Goal: Transaction & Acquisition: Purchase product/service

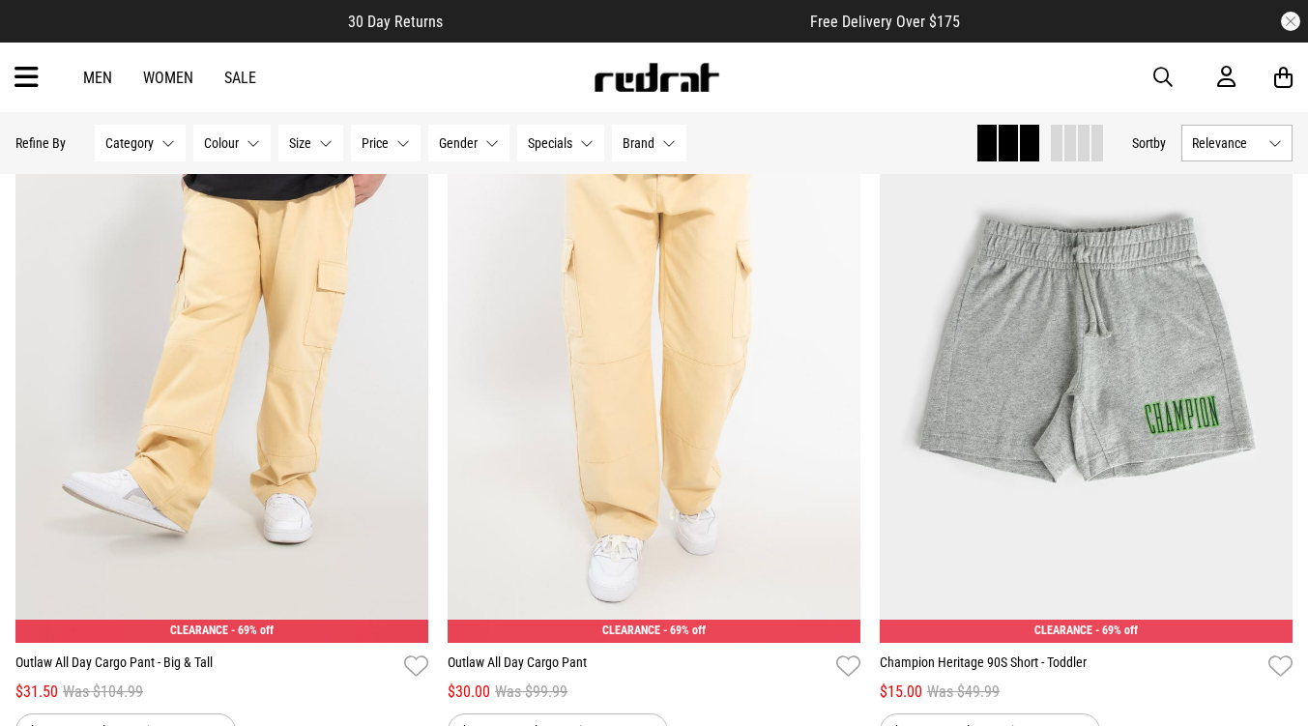
scroll to position [773, 0]
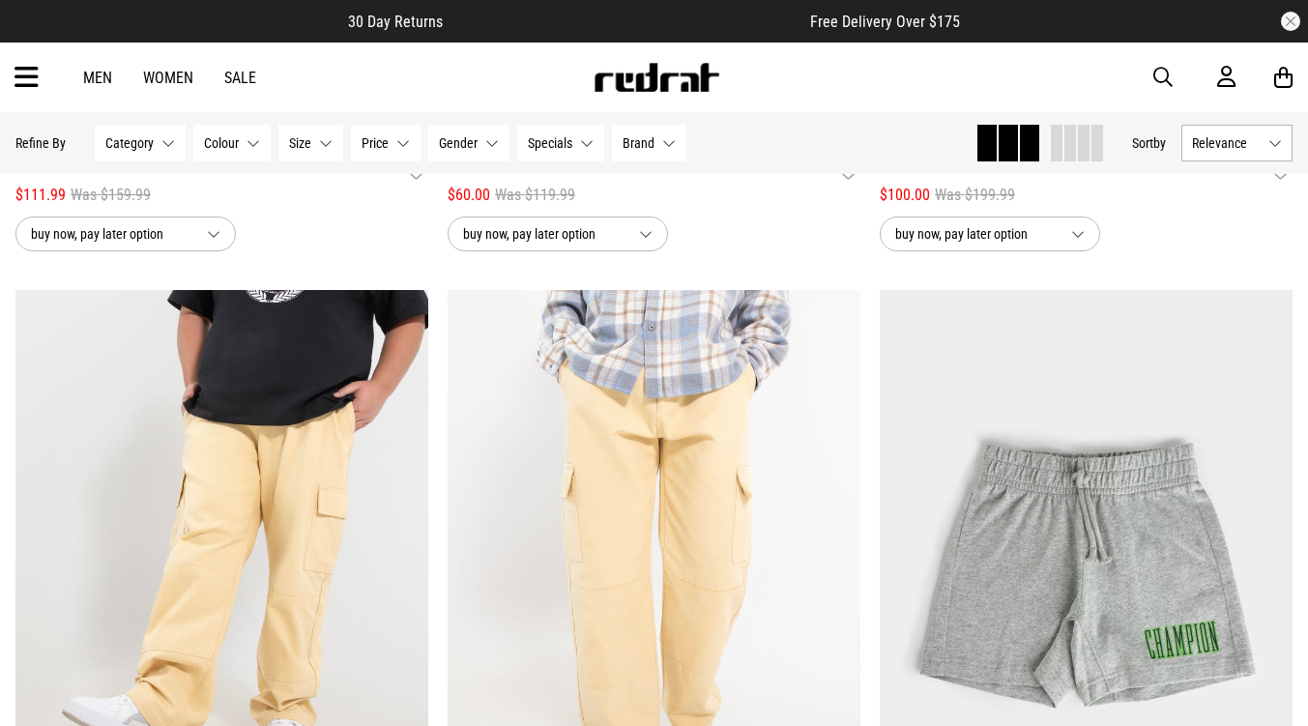
click at [131, 146] on span "Category" at bounding box center [129, 142] width 48 height 15
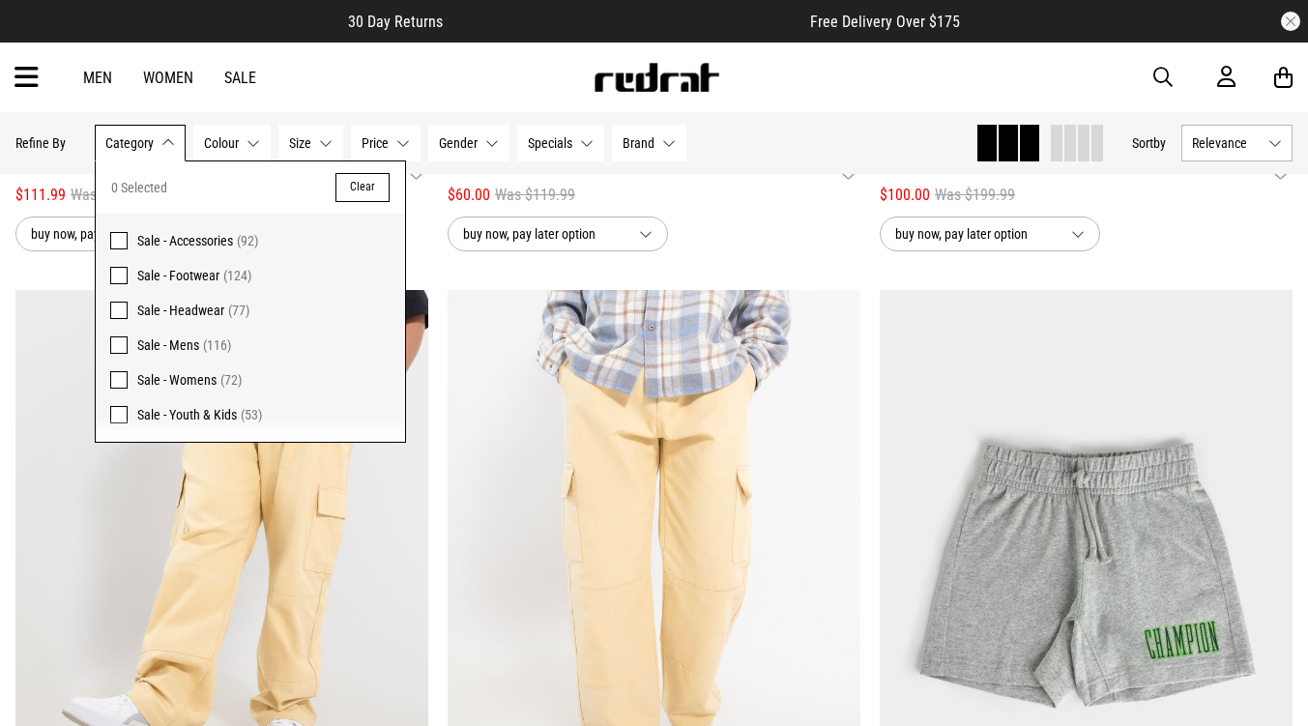
click at [119, 376] on span at bounding box center [118, 379] width 17 height 17
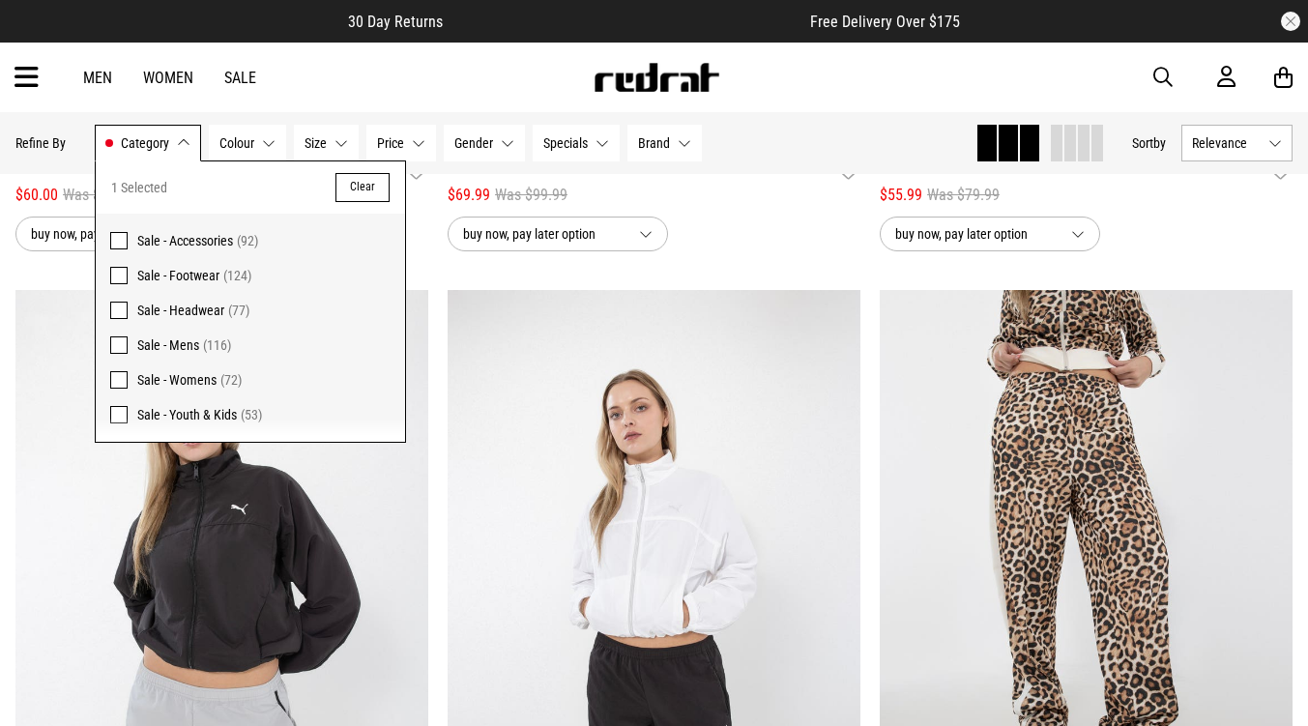
click at [411, 251] on div "buy now, pay later option" at bounding box center [221, 234] width 413 height 35
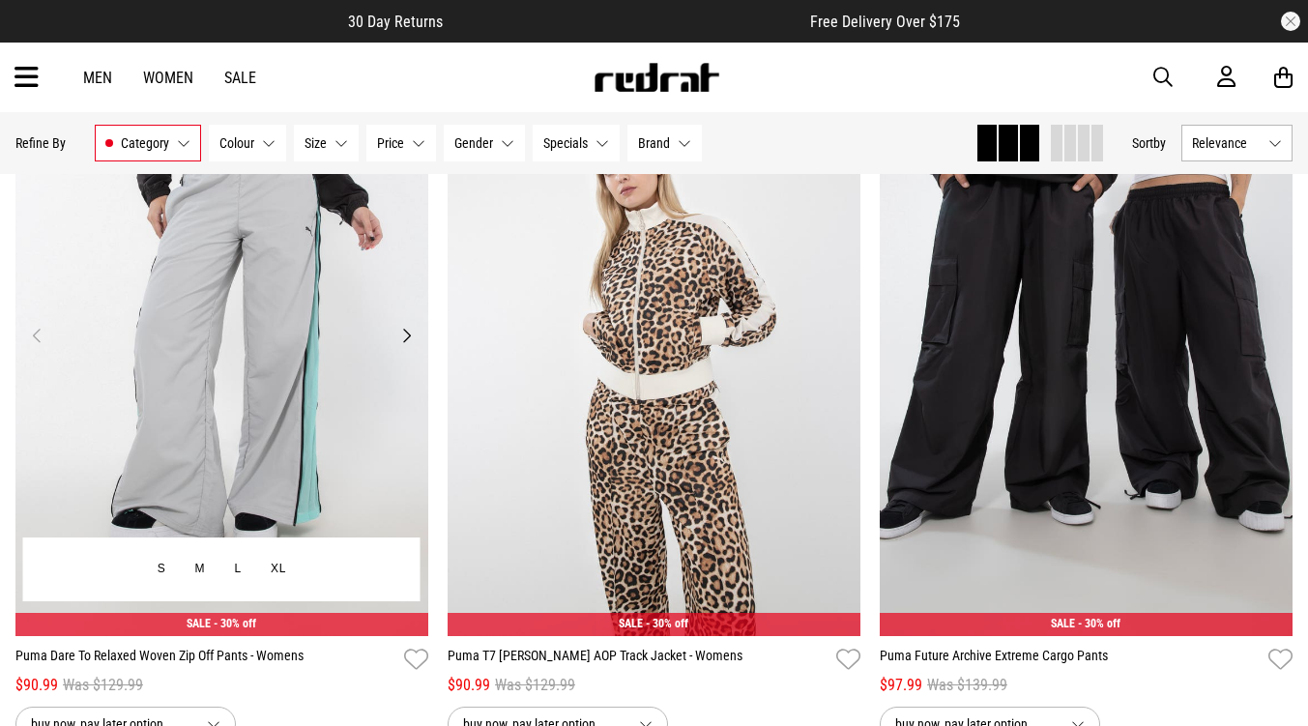
scroll to position [1667, 0]
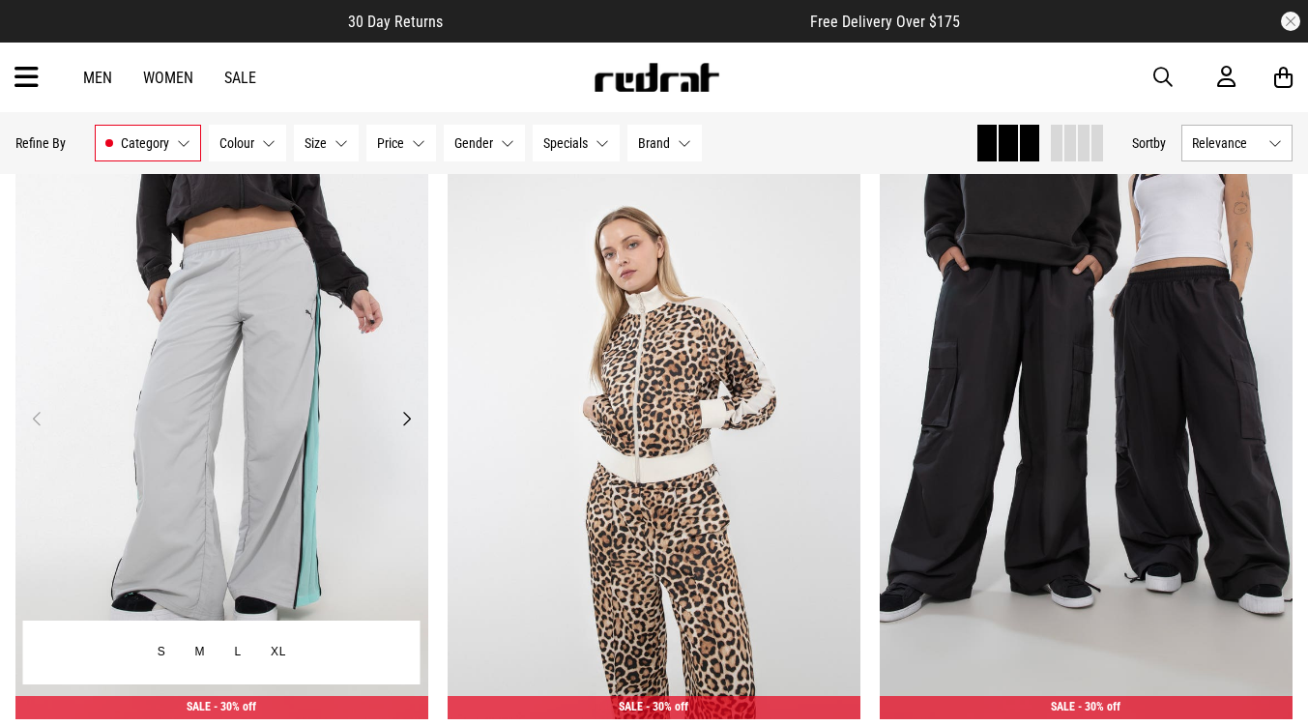
click at [402, 425] on button "Next" at bounding box center [406, 418] width 24 height 23
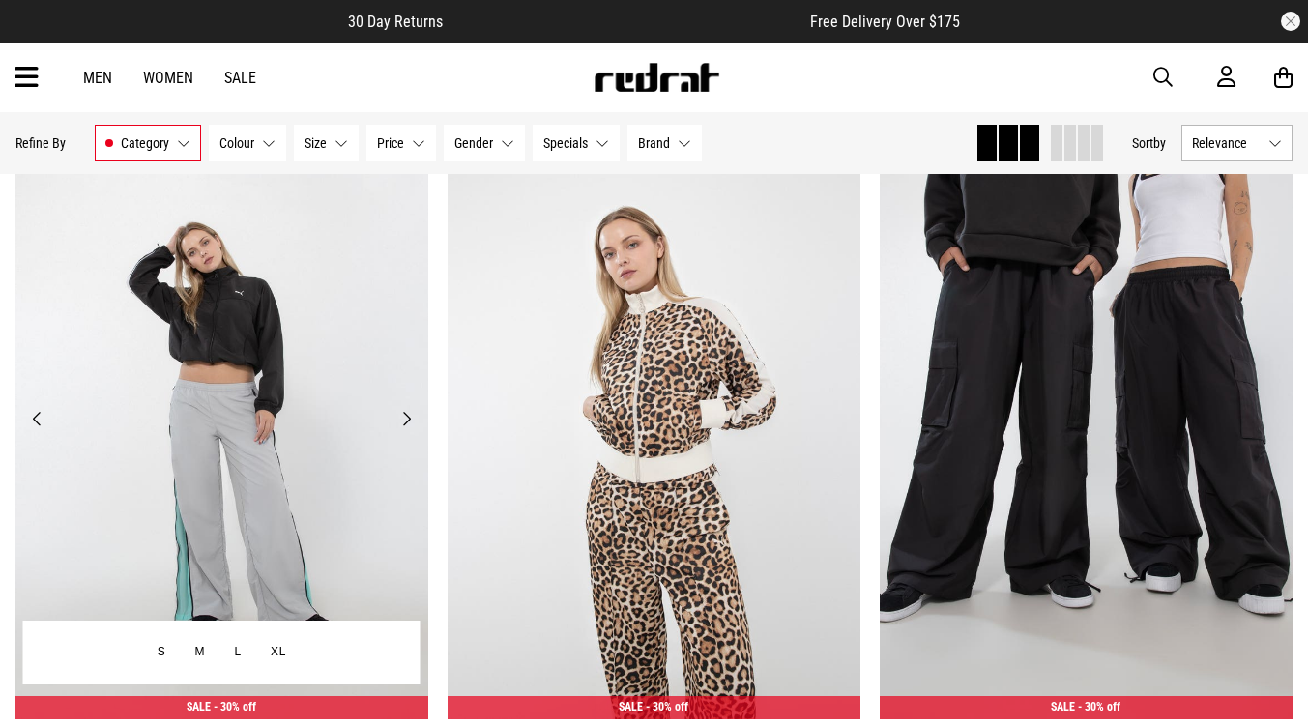
click at [402, 423] on button "Next" at bounding box center [406, 418] width 24 height 23
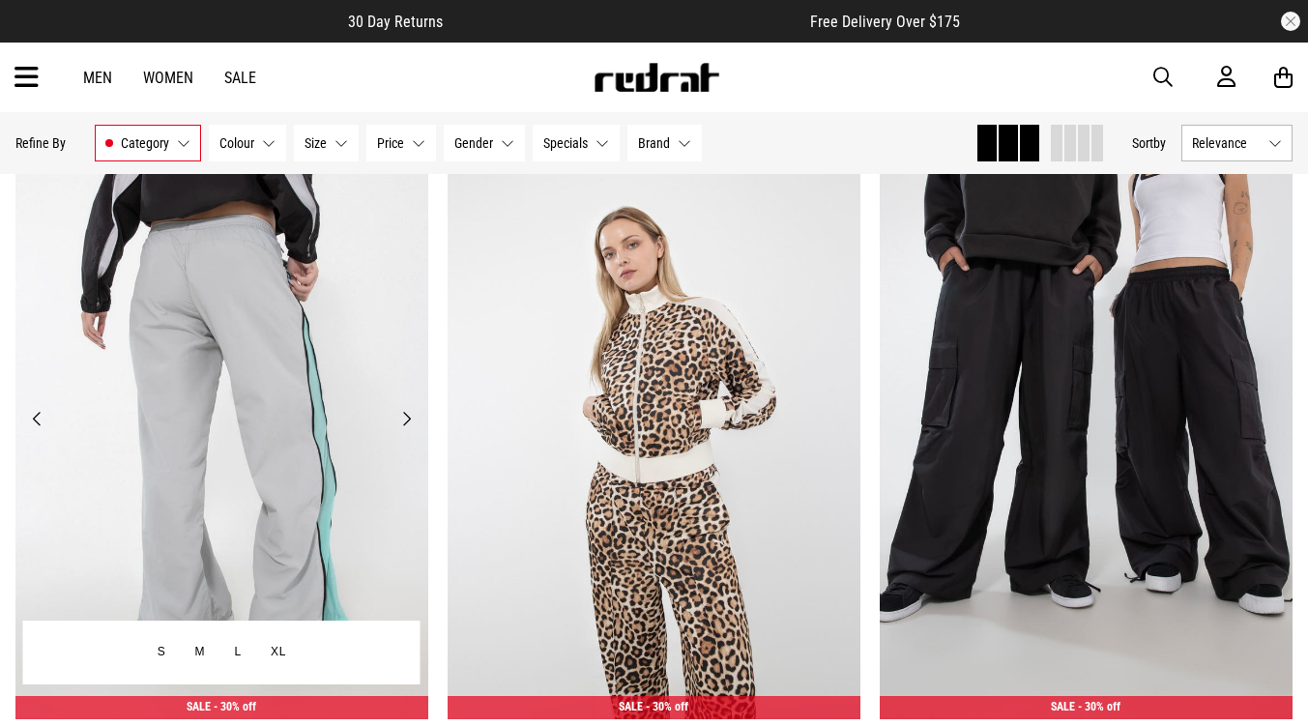
click at [403, 421] on button "Next" at bounding box center [406, 418] width 24 height 23
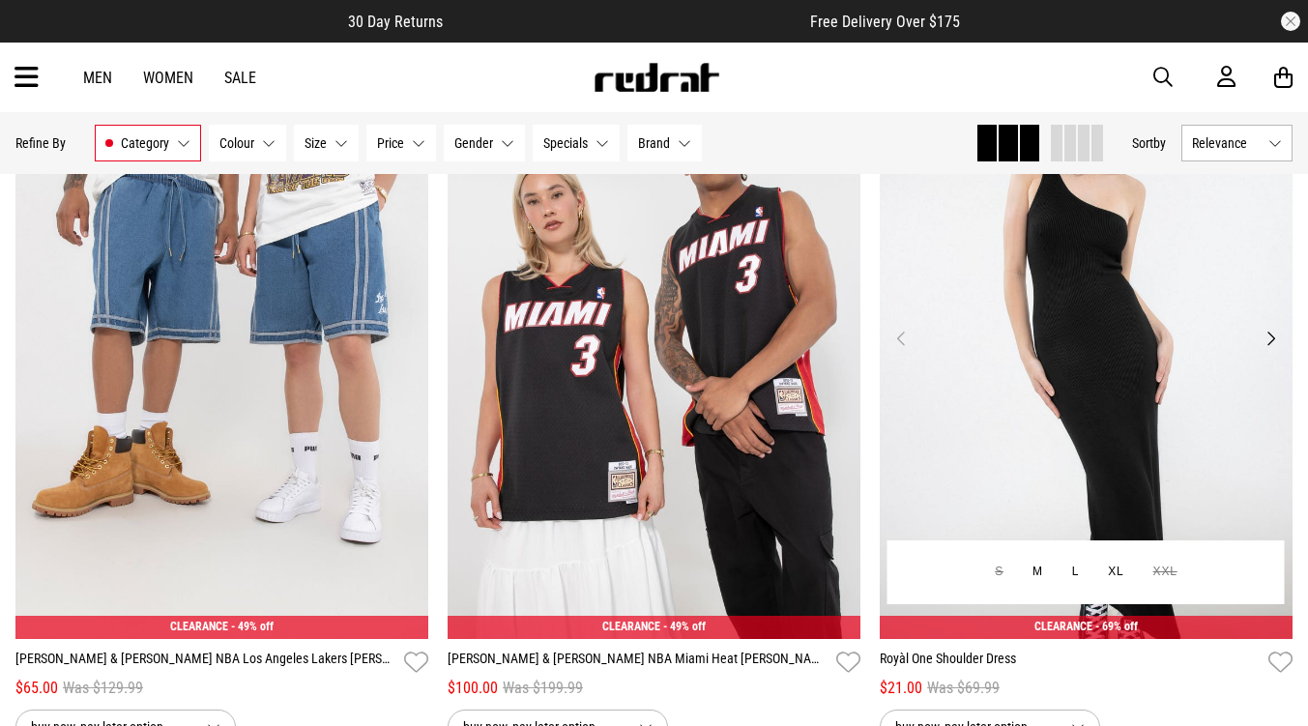
scroll to position [3890, 0]
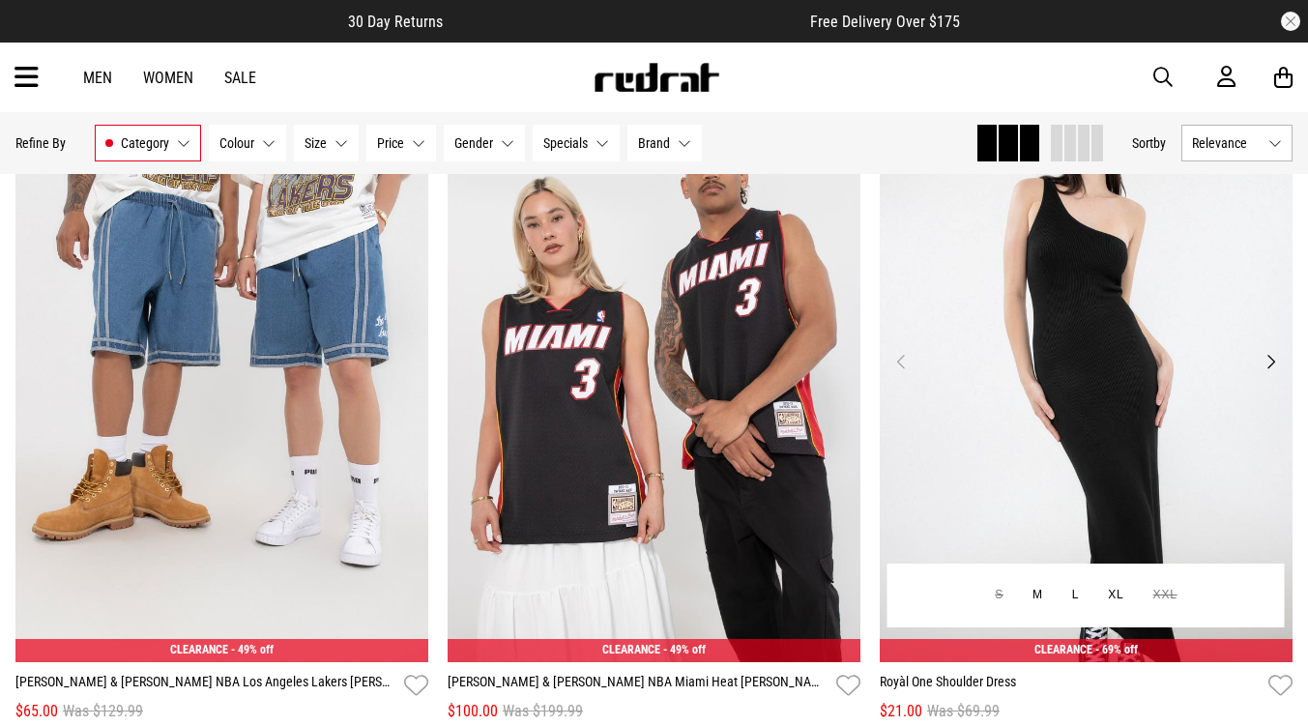
click at [1264, 363] on button "Next" at bounding box center [1271, 361] width 24 height 23
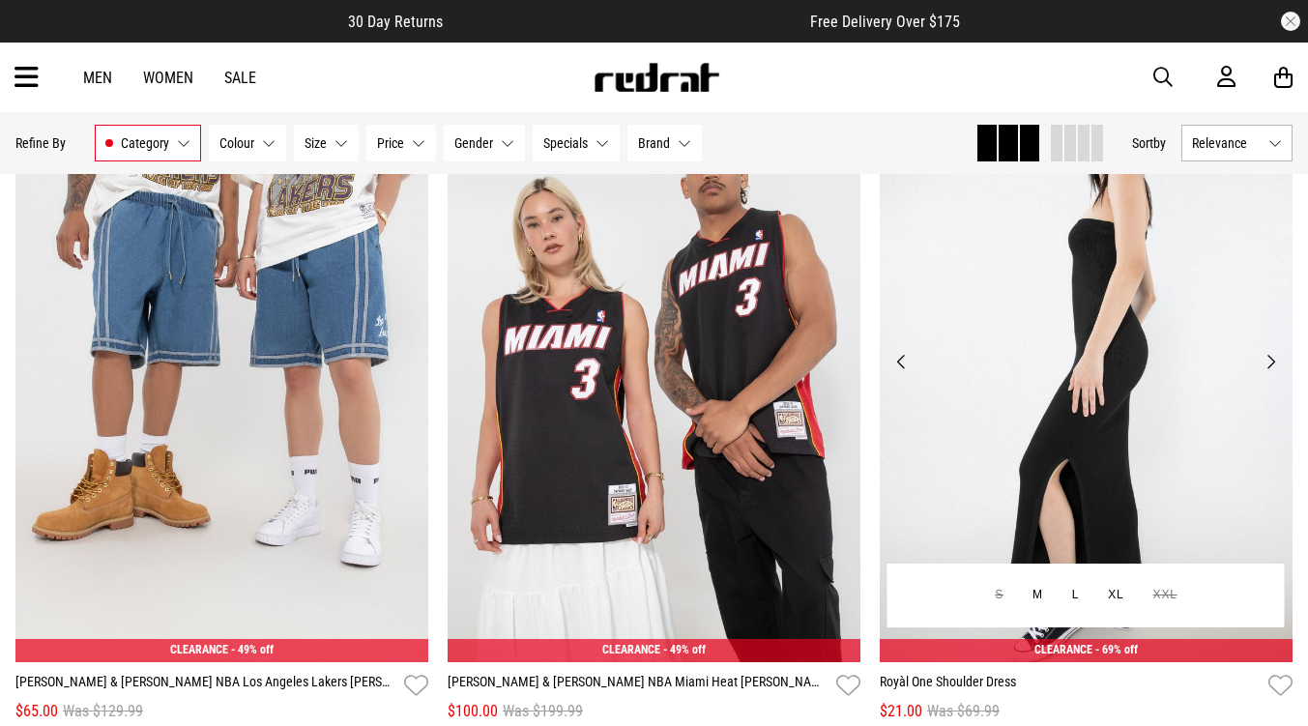
click at [1266, 363] on button "Next" at bounding box center [1271, 361] width 24 height 23
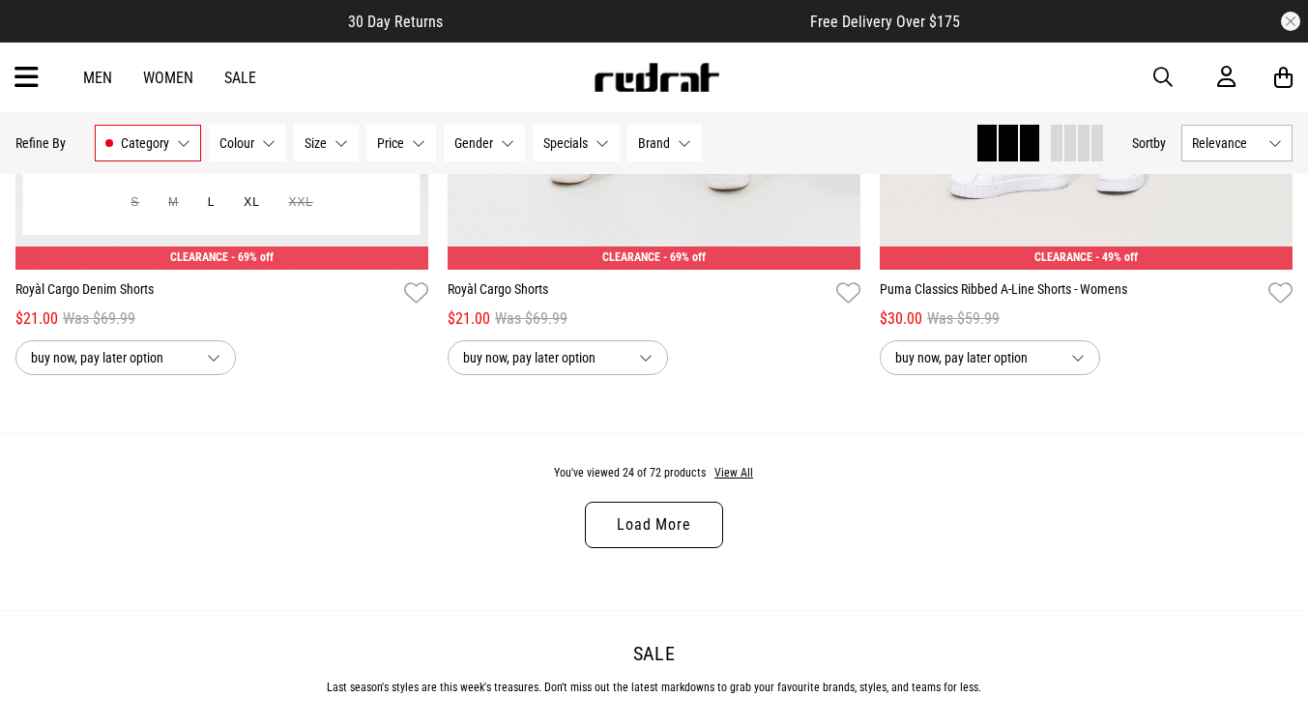
scroll to position [5727, 0]
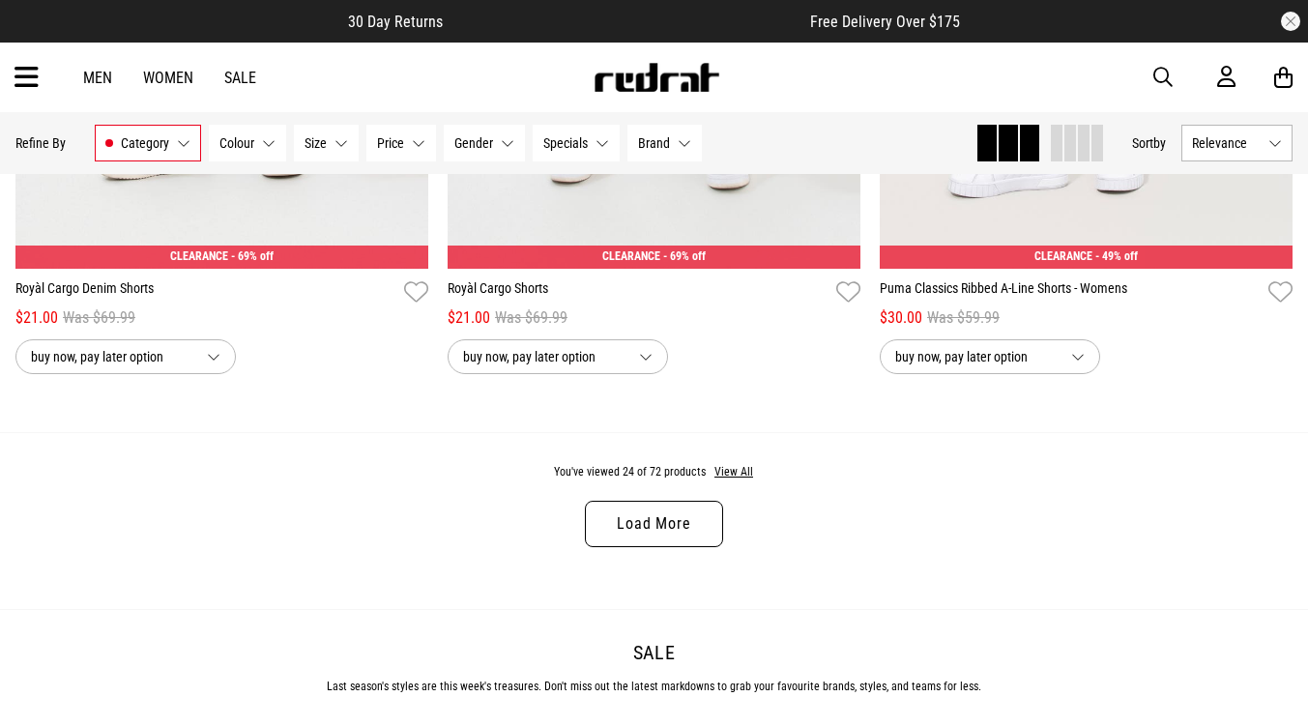
click at [679, 544] on link "Load More" at bounding box center [653, 524] width 137 height 46
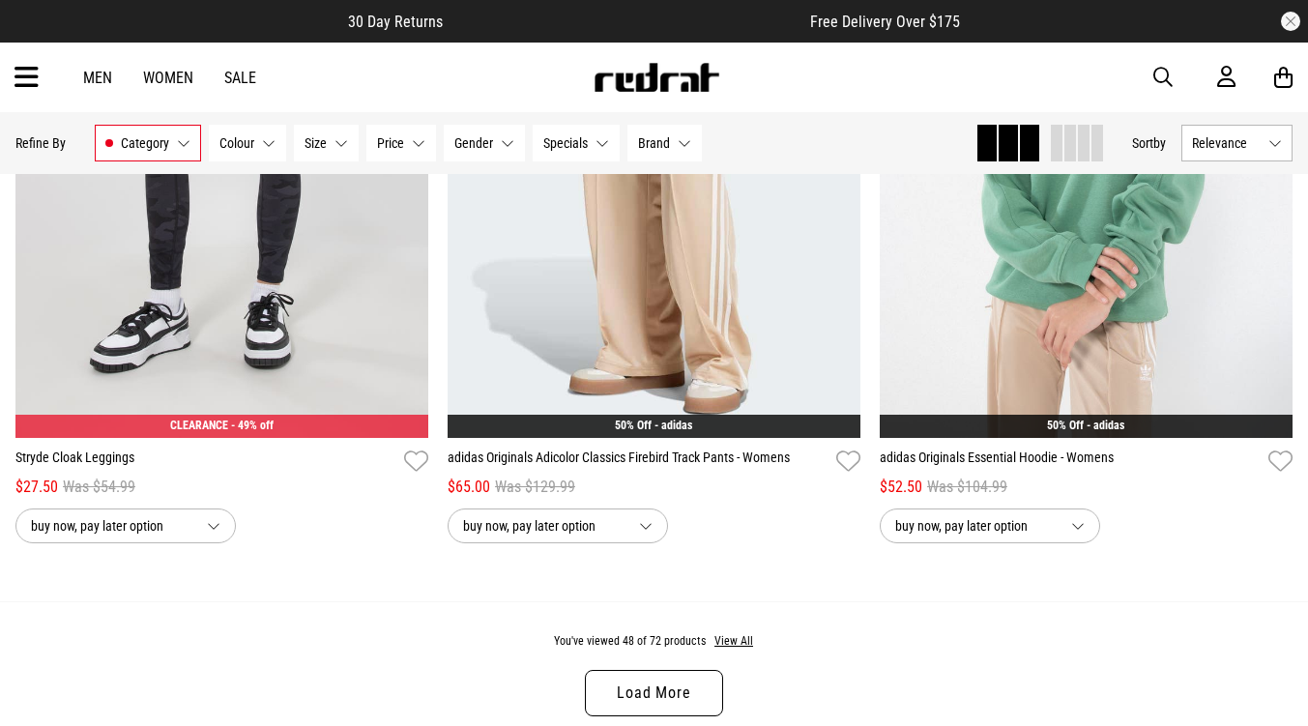
scroll to position [11527, 0]
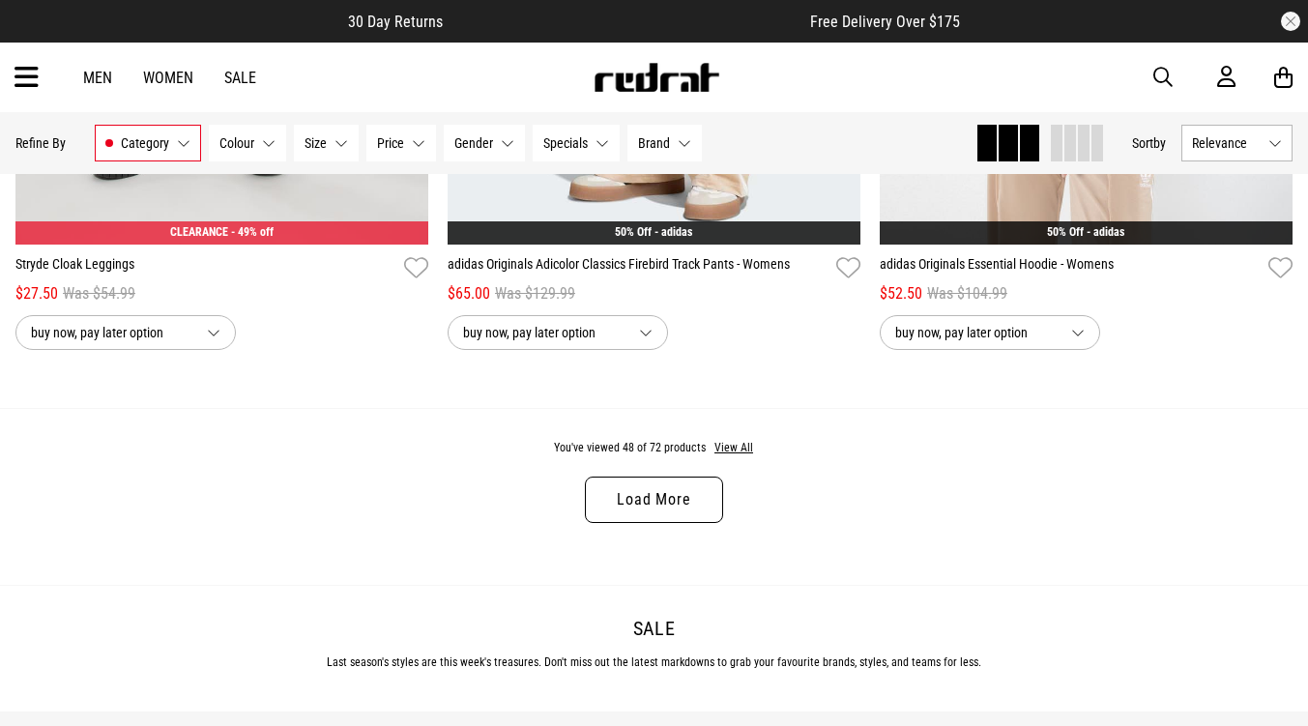
click at [666, 523] on link "Load More" at bounding box center [653, 500] width 137 height 46
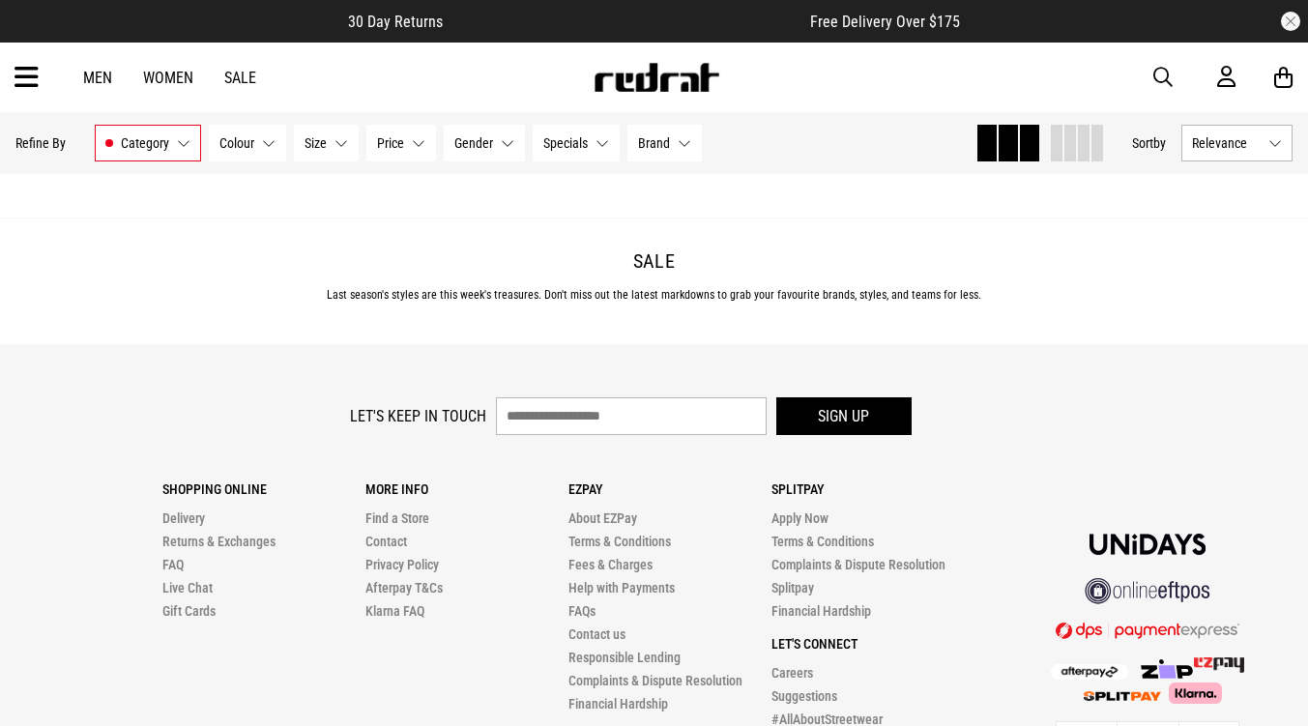
scroll to position [17617, 0]
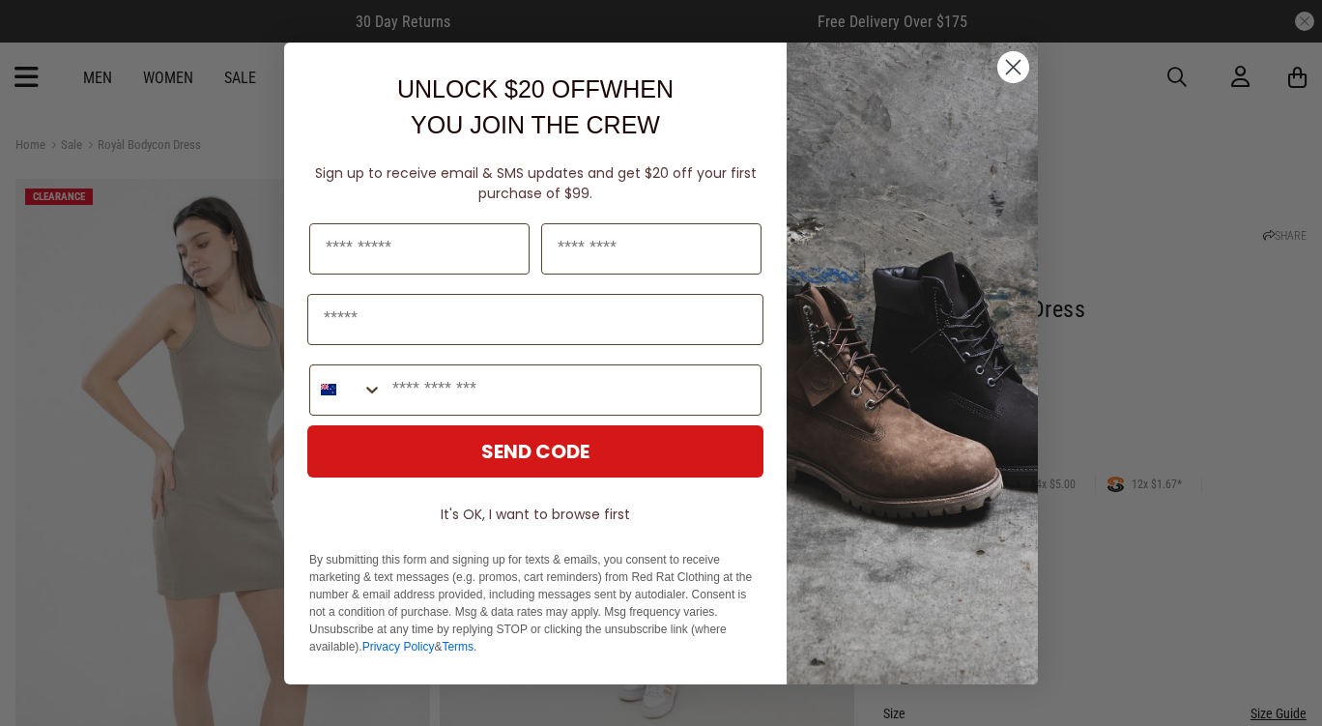
click at [1003, 64] on circle "Close dialog" at bounding box center [1014, 66] width 32 height 32
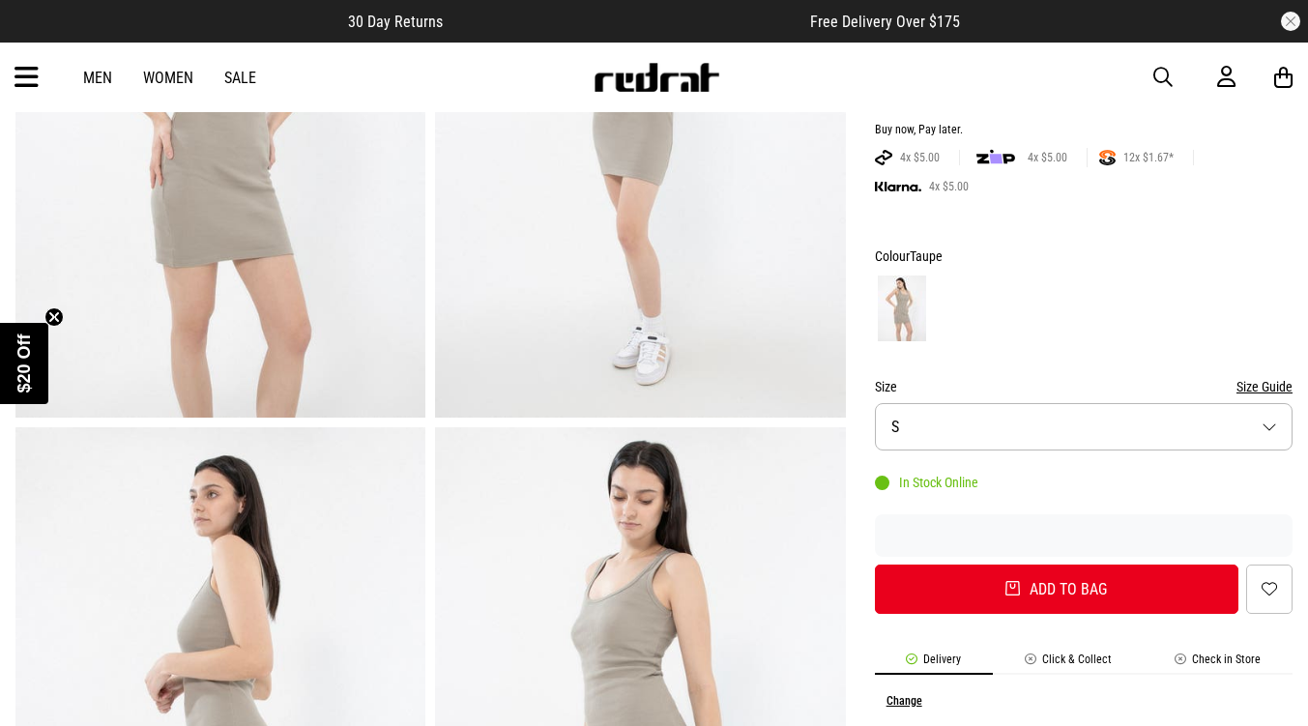
scroll to position [387, 0]
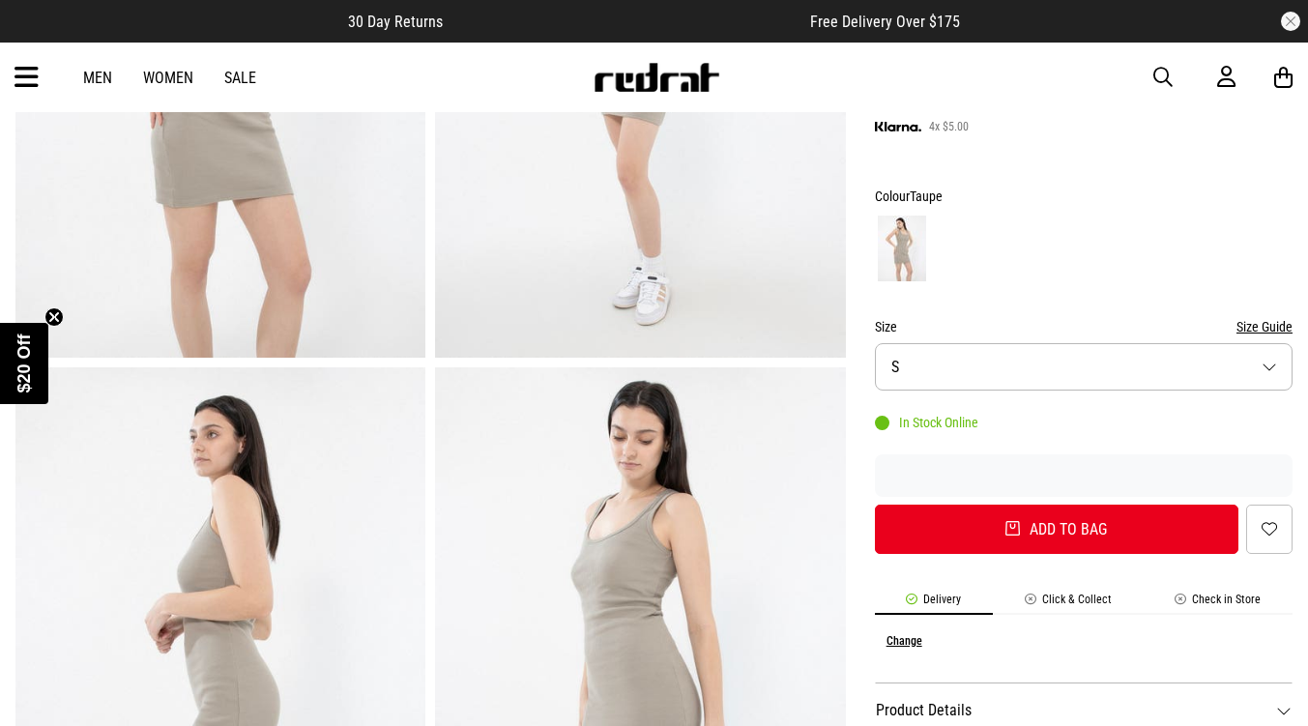
click at [1031, 377] on button "Size S" at bounding box center [1084, 366] width 418 height 47
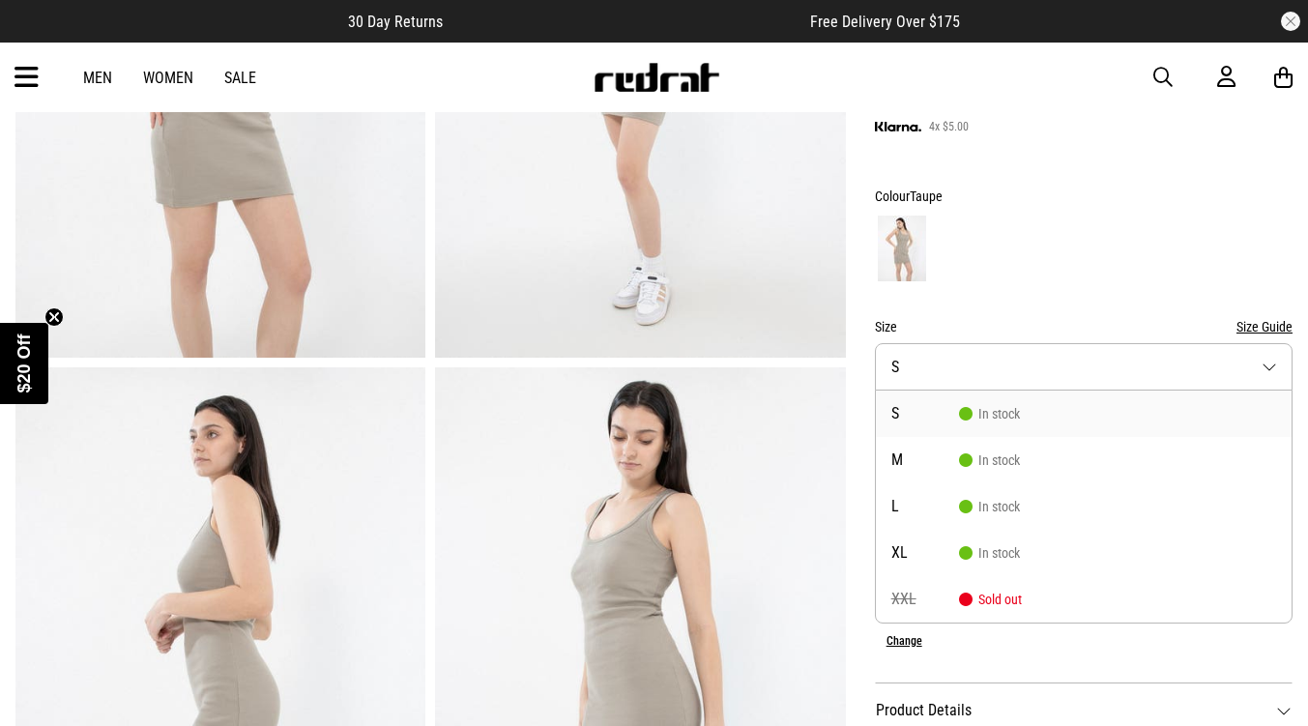
click at [1031, 377] on button "Size S" at bounding box center [1084, 366] width 418 height 47
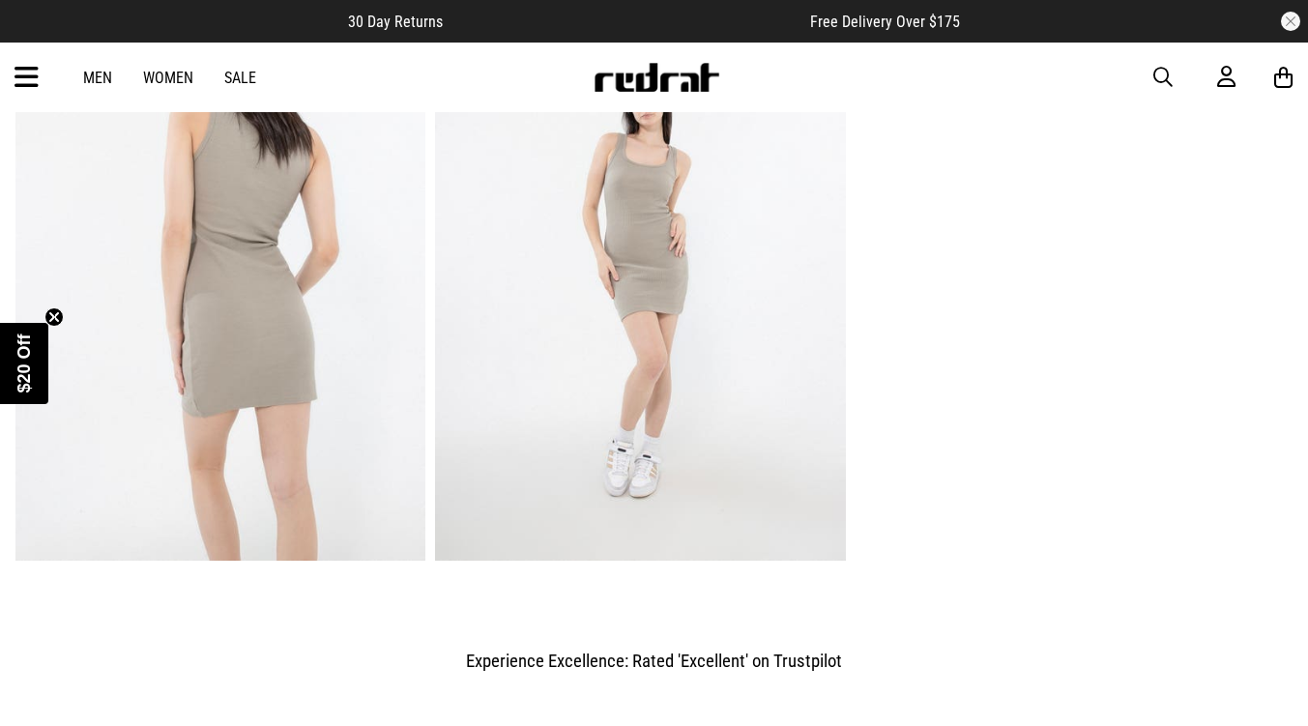
scroll to position [1450, 0]
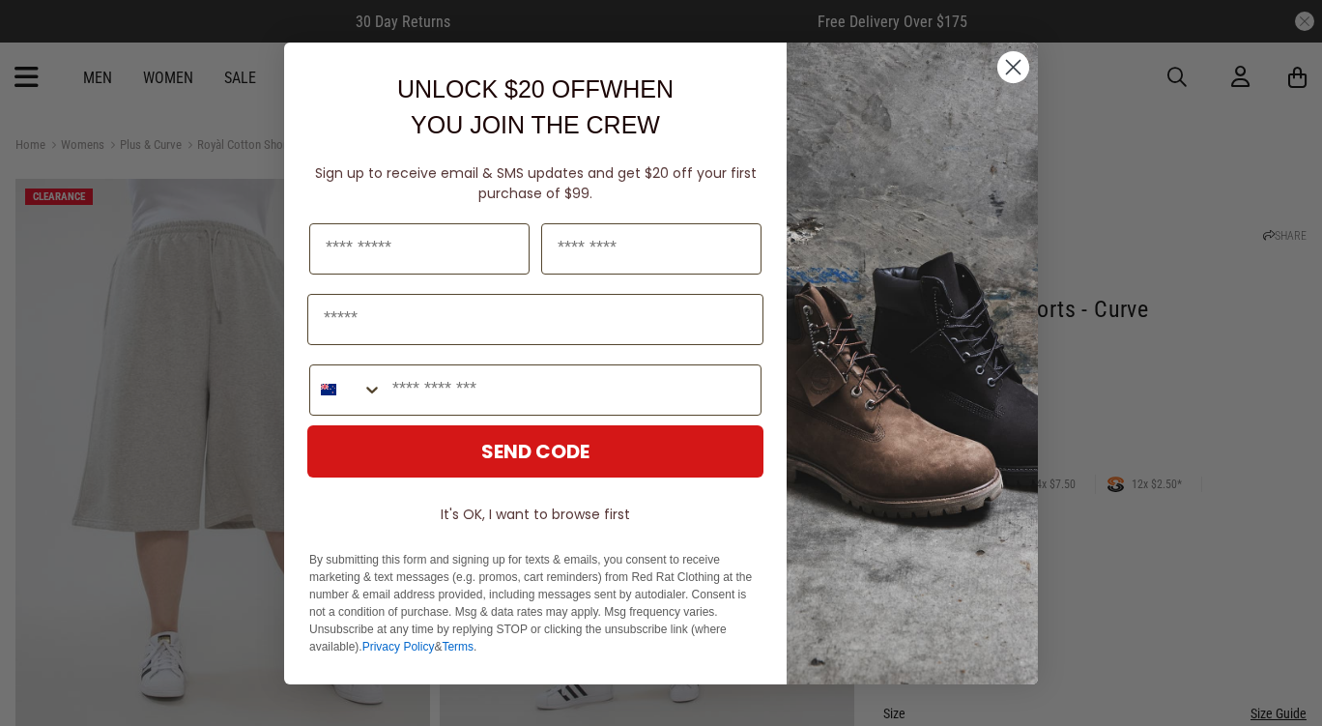
click at [1008, 63] on circle "Close dialog" at bounding box center [1014, 66] width 32 height 32
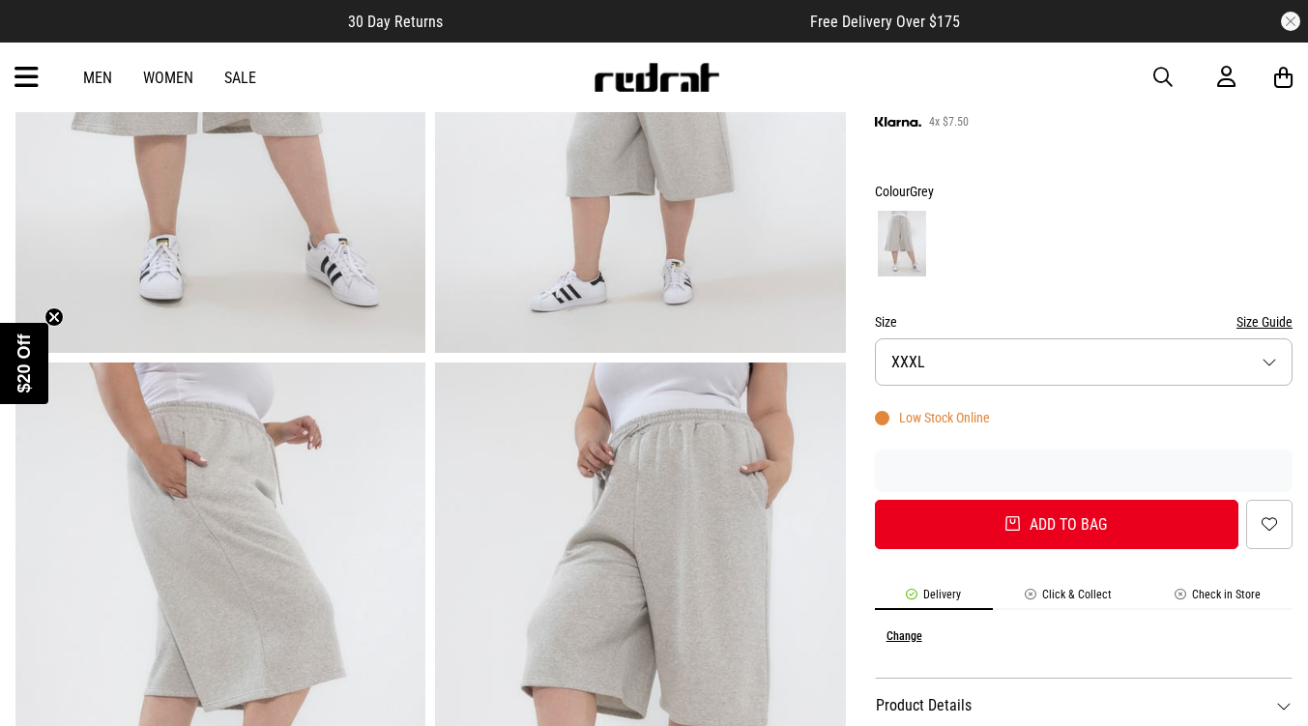
scroll to position [580, 0]
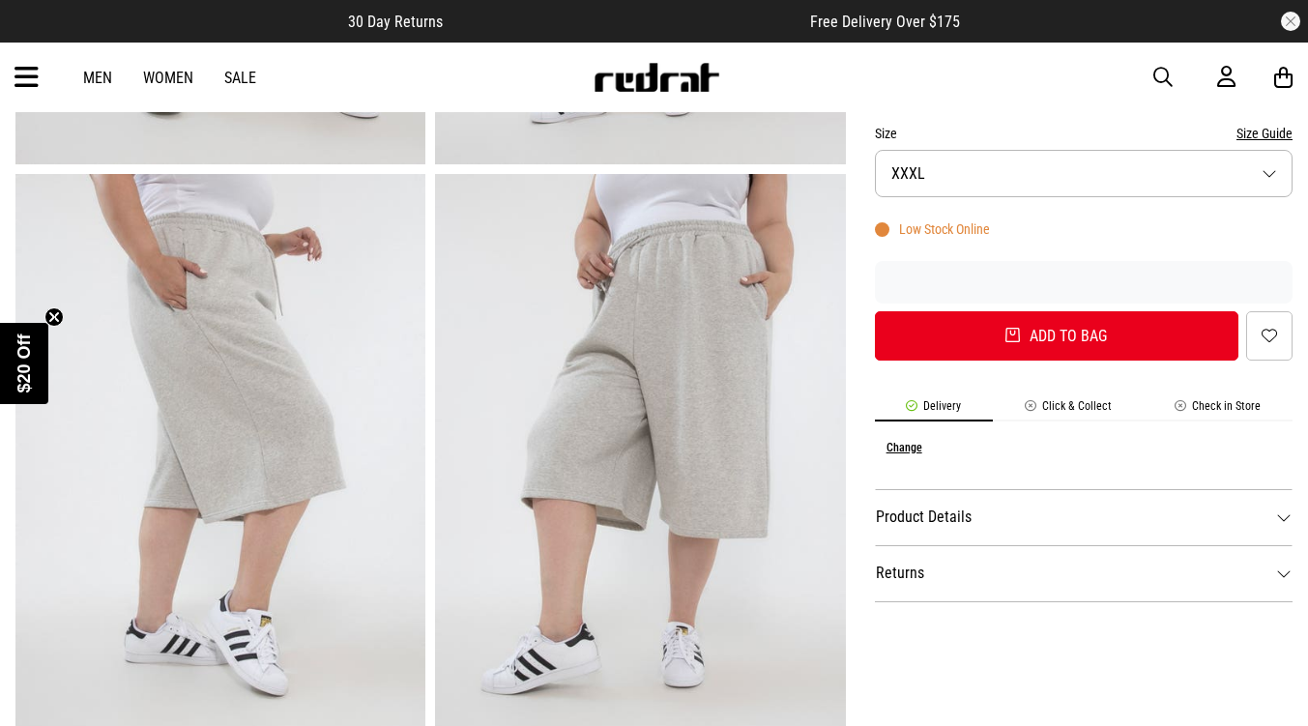
click at [1094, 400] on li "Click & Collect" at bounding box center [1068, 410] width 150 height 22
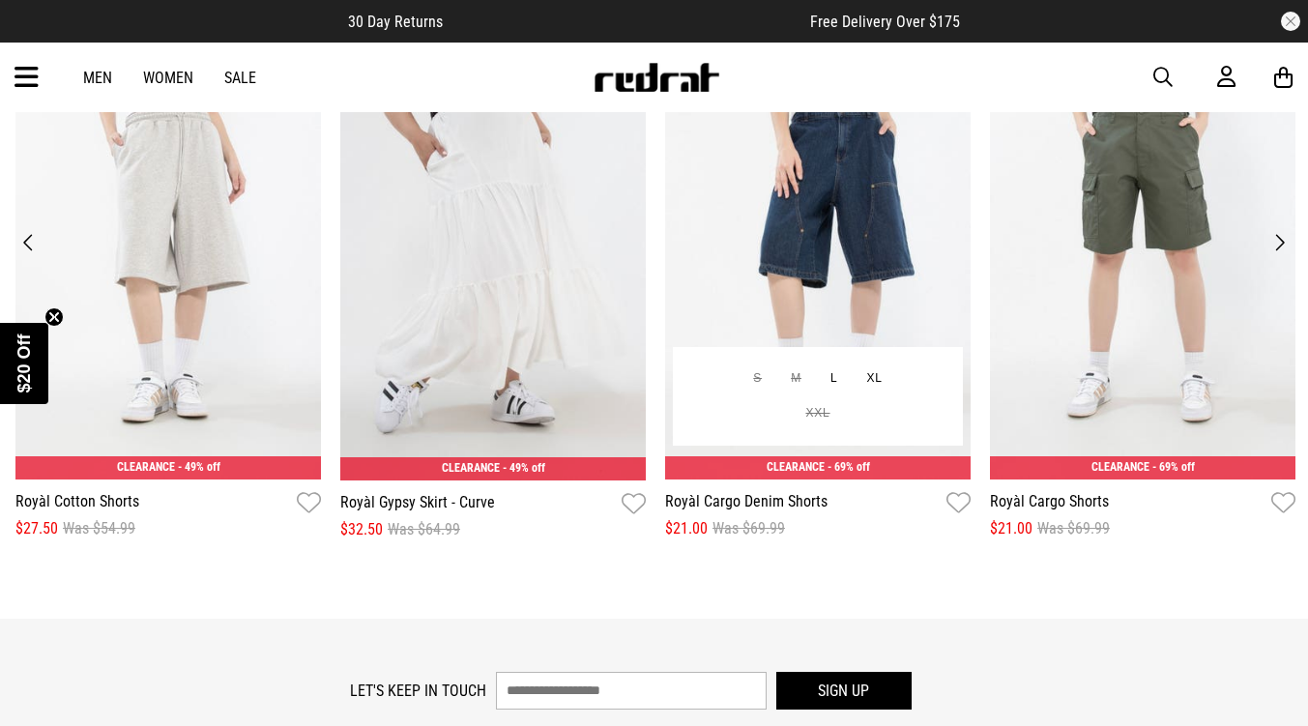
scroll to position [2900, 0]
